Goal: Use online tool/utility: Use online tool/utility

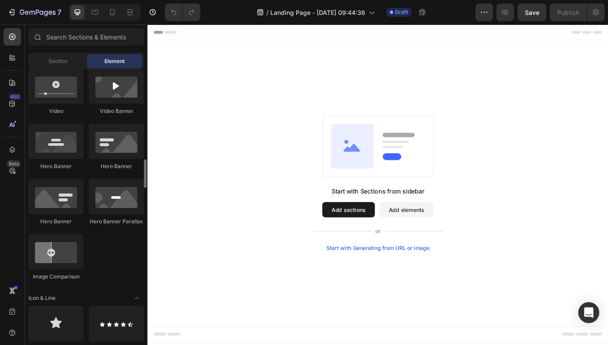
scroll to position [5, 0]
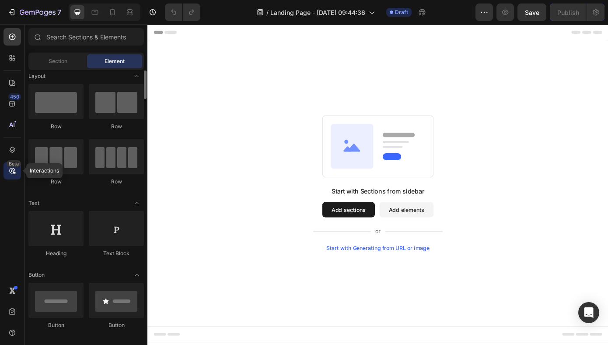
click at [15, 171] on icon at bounding box center [12, 170] width 9 height 9
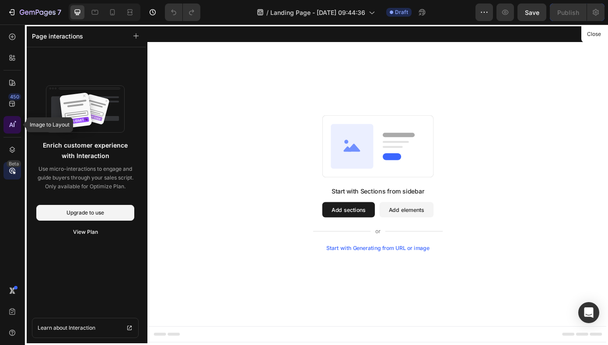
click at [17, 122] on div at bounding box center [13, 125] width 18 height 18
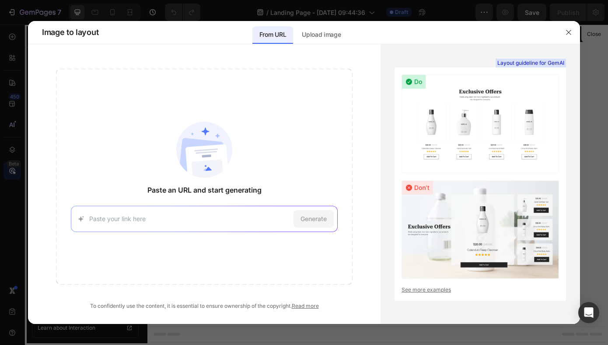
click at [118, 216] on input at bounding box center [189, 218] width 201 height 9
type input "[URL][DOMAIN_NAME]"
click at [326, 217] on span "Generate" at bounding box center [314, 218] width 26 height 9
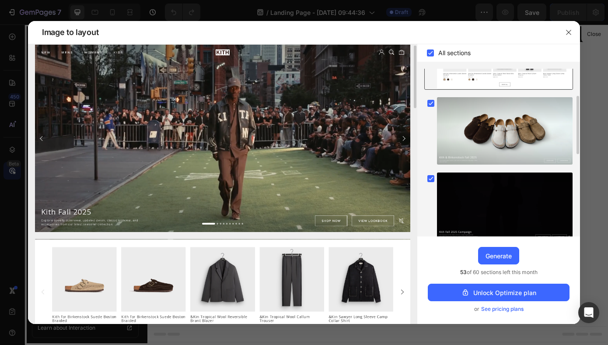
scroll to position [0, 0]
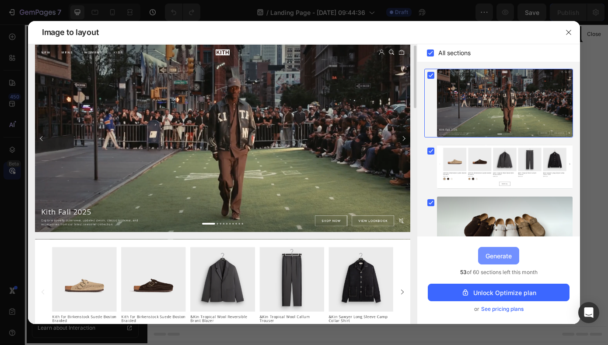
click at [499, 257] on div "Generate" at bounding box center [499, 255] width 26 height 9
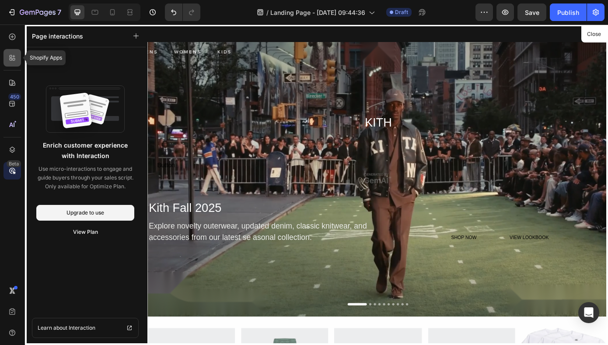
click at [11, 61] on icon at bounding box center [12, 57] width 9 height 9
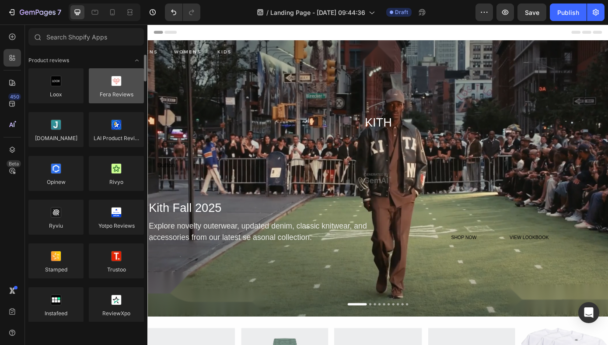
scroll to position [5, 0]
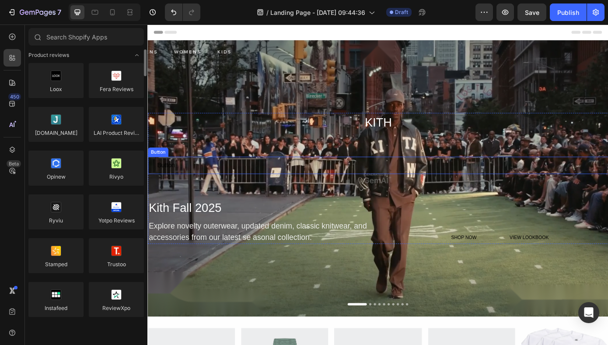
click at [292, 176] on div "Button Button" at bounding box center [410, 185] width 525 height 20
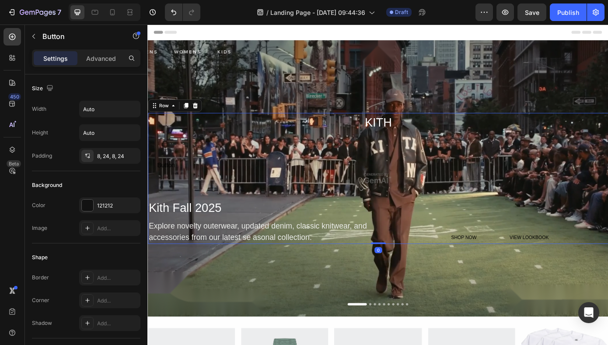
click at [410, 147] on div "KITH Heading Button Button Kith Fall 2025 Heading Explore novelty outerwear, up…" at bounding box center [410, 200] width 525 height 150
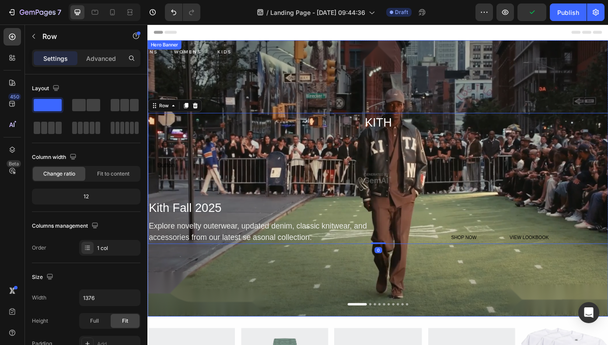
click at [356, 49] on div "Overlay" at bounding box center [409, 199] width 525 height 315
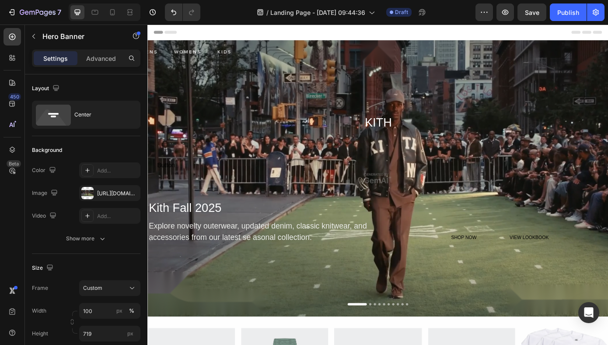
click at [292, 31] on div "Header" at bounding box center [409, 34] width 511 height 18
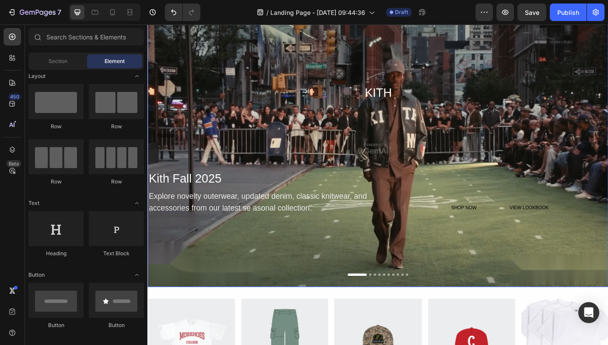
scroll to position [0, 0]
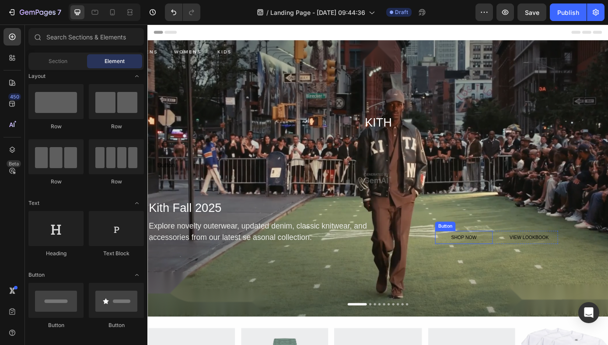
click at [570, 199] on div "Button Button" at bounding box center [410, 199] width 525 height 48
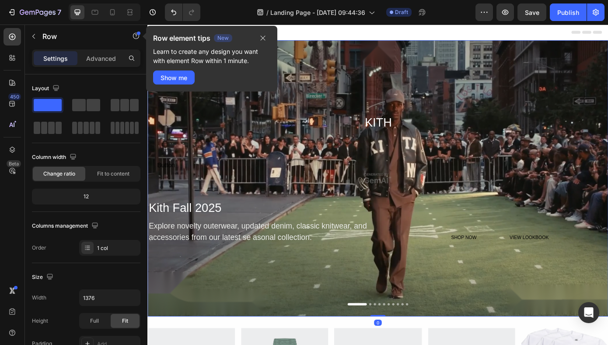
click at [524, 74] on div "Overlay" at bounding box center [409, 199] width 525 height 315
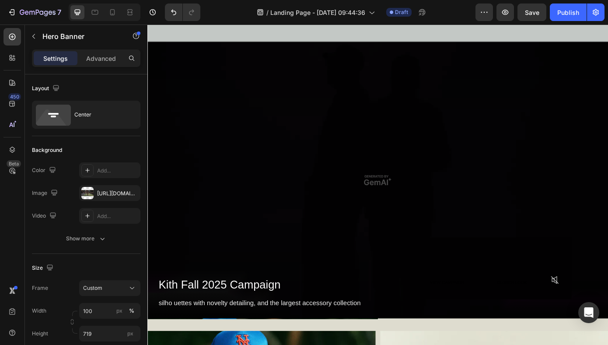
scroll to position [870, 0]
